Goal: Transaction & Acquisition: Purchase product/service

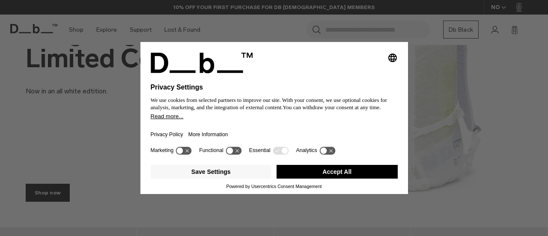
click at [319, 167] on button "Accept All" at bounding box center [337, 172] width 121 height 14
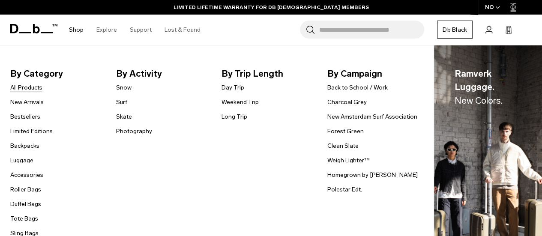
click at [30, 90] on link "All Products" at bounding box center [26, 87] width 32 height 9
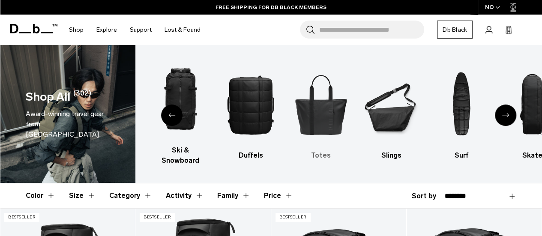
click at [302, 99] on img "5 / 10" at bounding box center [320, 104] width 55 height 83
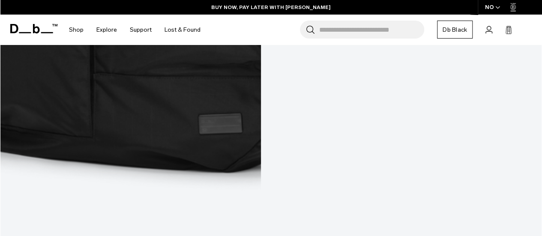
scroll to position [529, 0]
